Goal: Find specific page/section

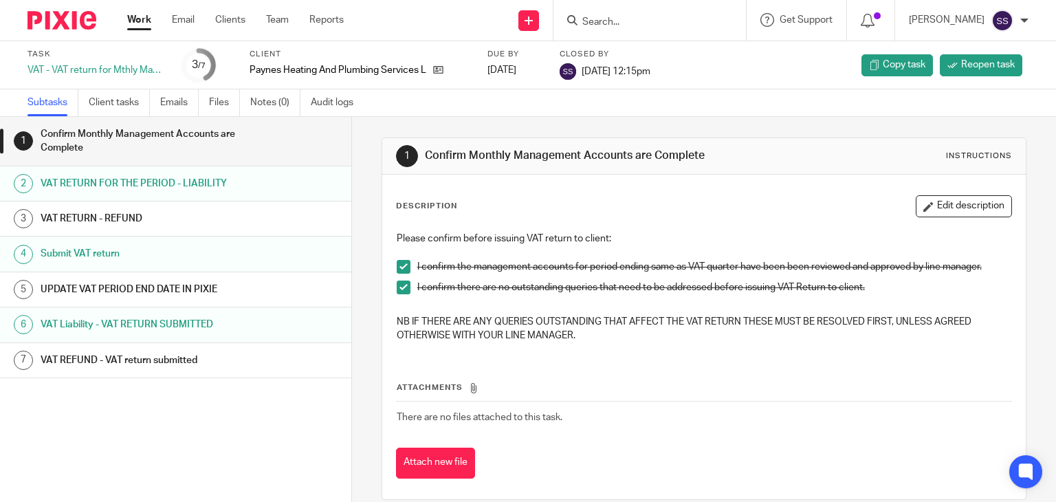
click at [624, 18] on input "Search" at bounding box center [643, 22] width 124 height 12
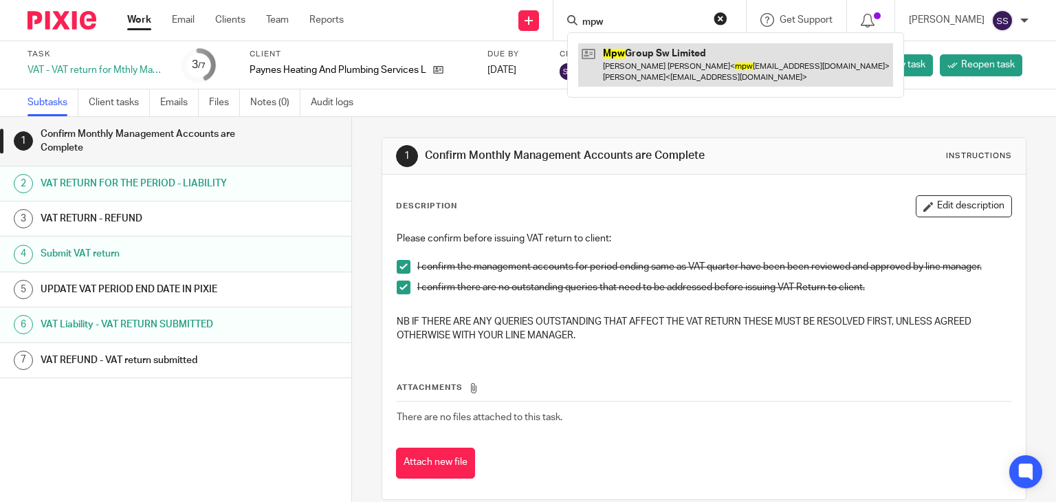
type input "mpw"
click at [643, 45] on link at bounding box center [735, 64] width 315 height 43
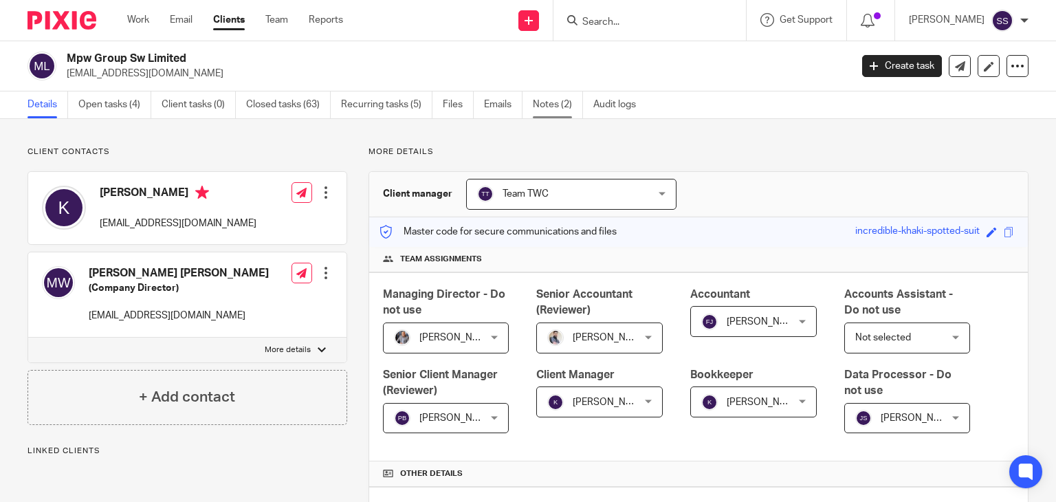
click at [555, 105] on link "Notes (2)" at bounding box center [558, 104] width 50 height 27
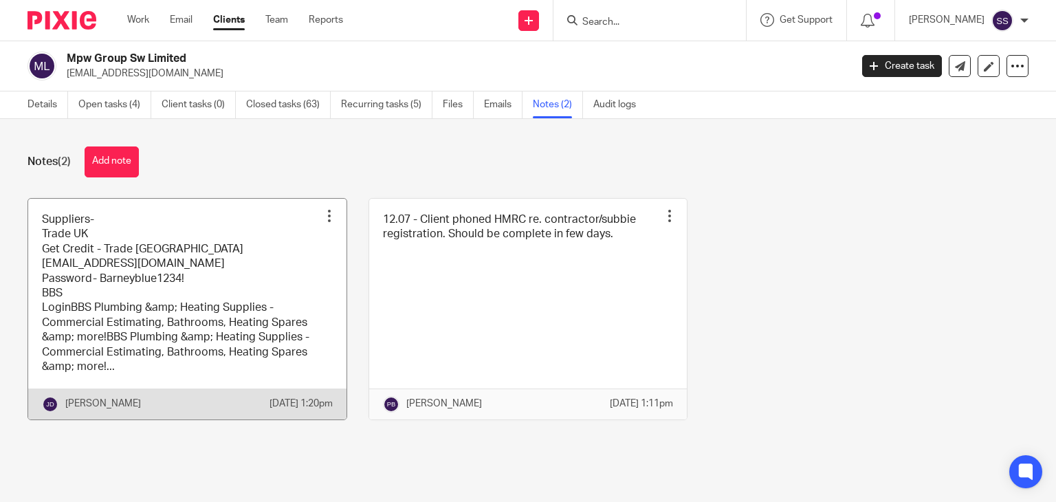
click at [181, 303] on link at bounding box center [187, 309] width 318 height 221
click at [143, 279] on link at bounding box center [187, 309] width 318 height 221
